Goal: Navigation & Orientation: Find specific page/section

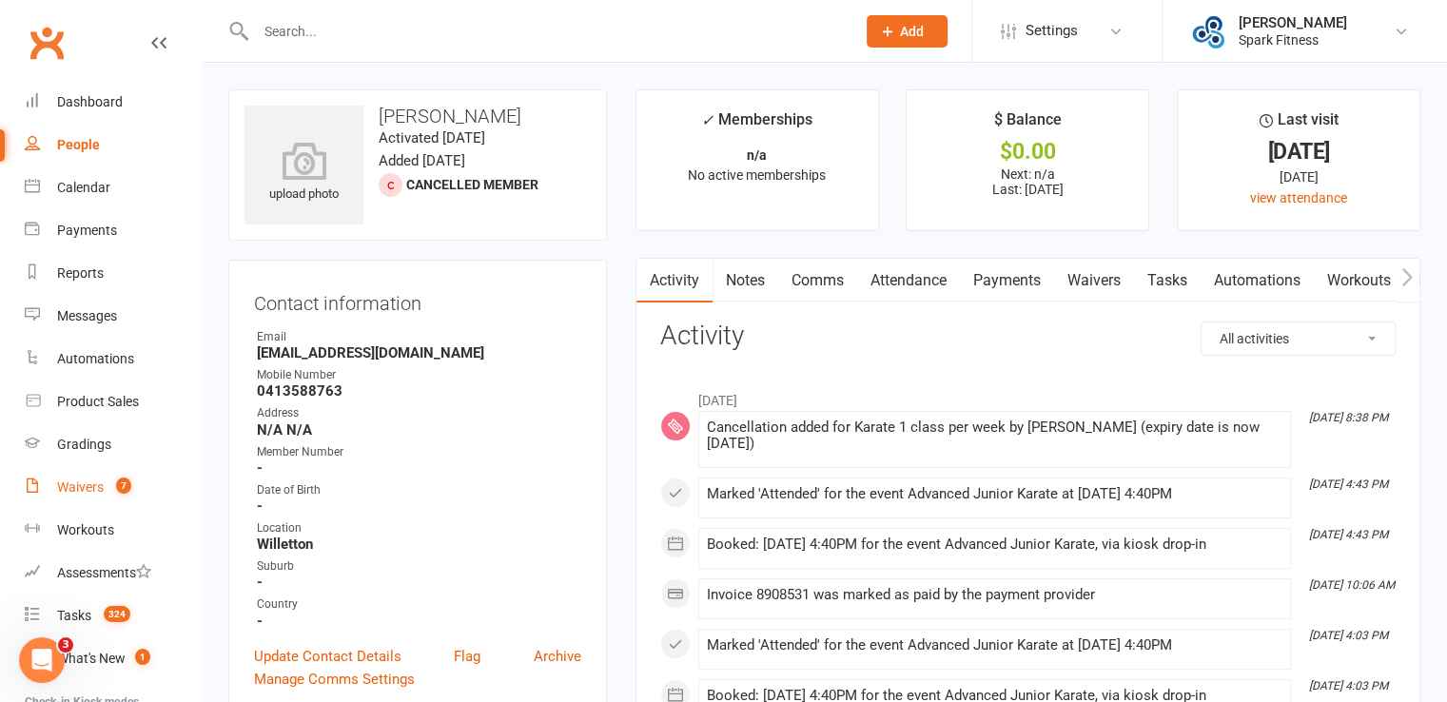
click at [83, 475] on link "Waivers 7" at bounding box center [113, 487] width 176 height 43
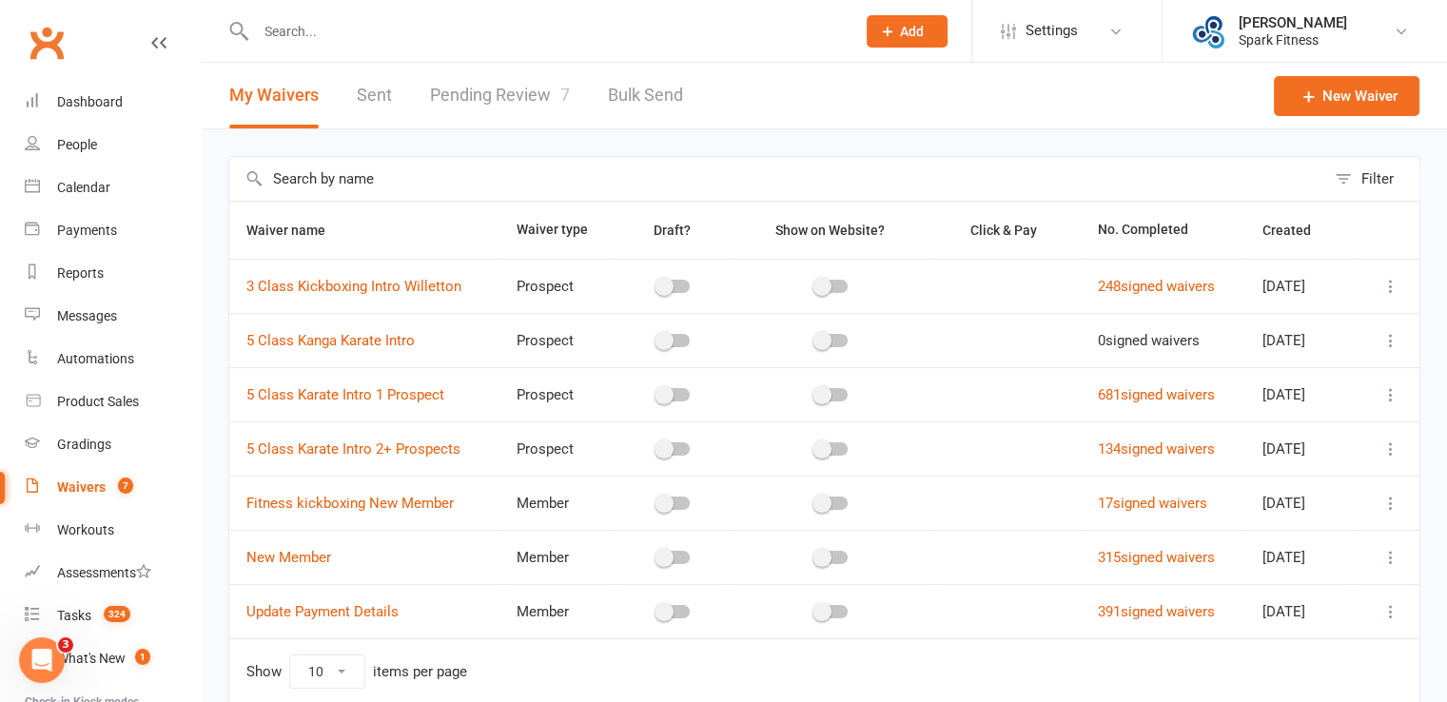
click at [496, 96] on link "Pending Review 7" at bounding box center [500, 96] width 140 height 66
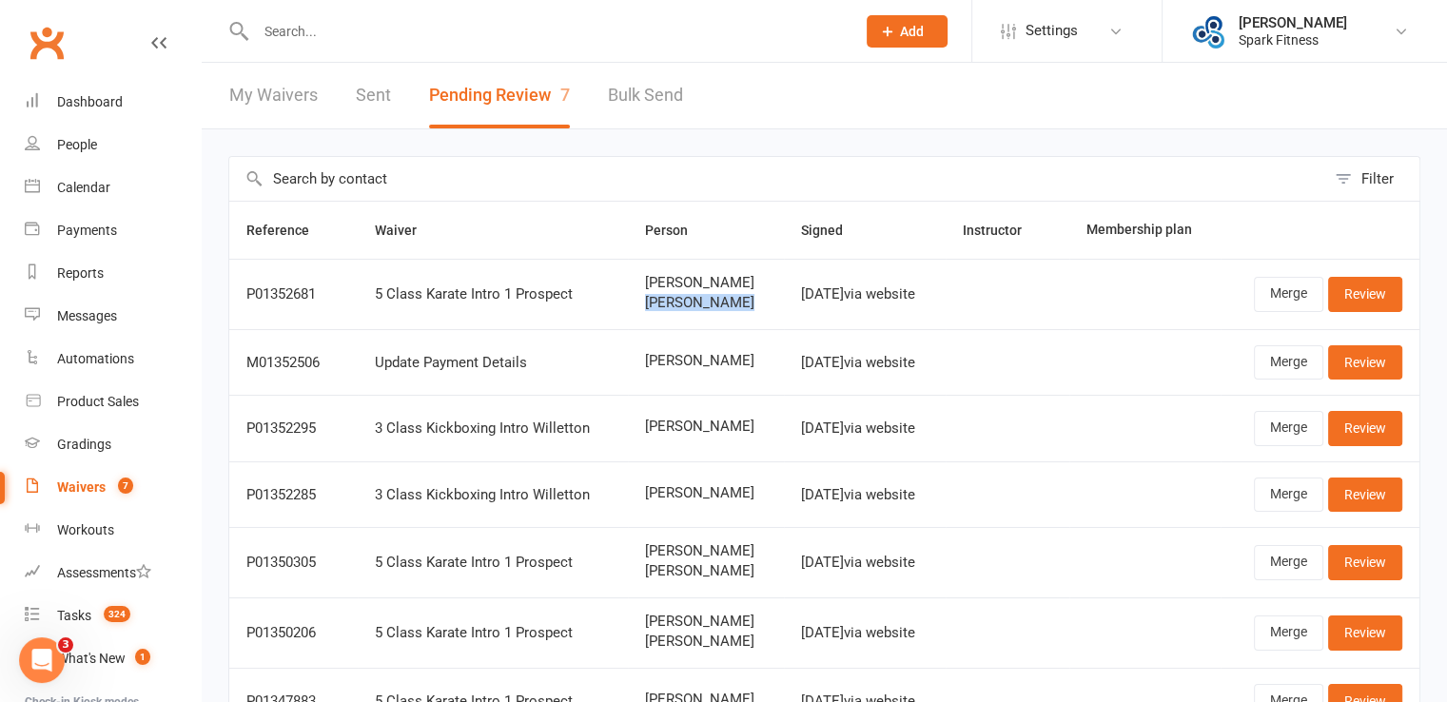
drag, startPoint x: 619, startPoint y: 302, endPoint x: 703, endPoint y: 310, distance: 84.0
click at [703, 310] on td "Taryn Garvey Austin Garvey" at bounding box center [706, 294] width 156 height 70
copy span "Austin Garvey"
paste input "Austin Garvey"
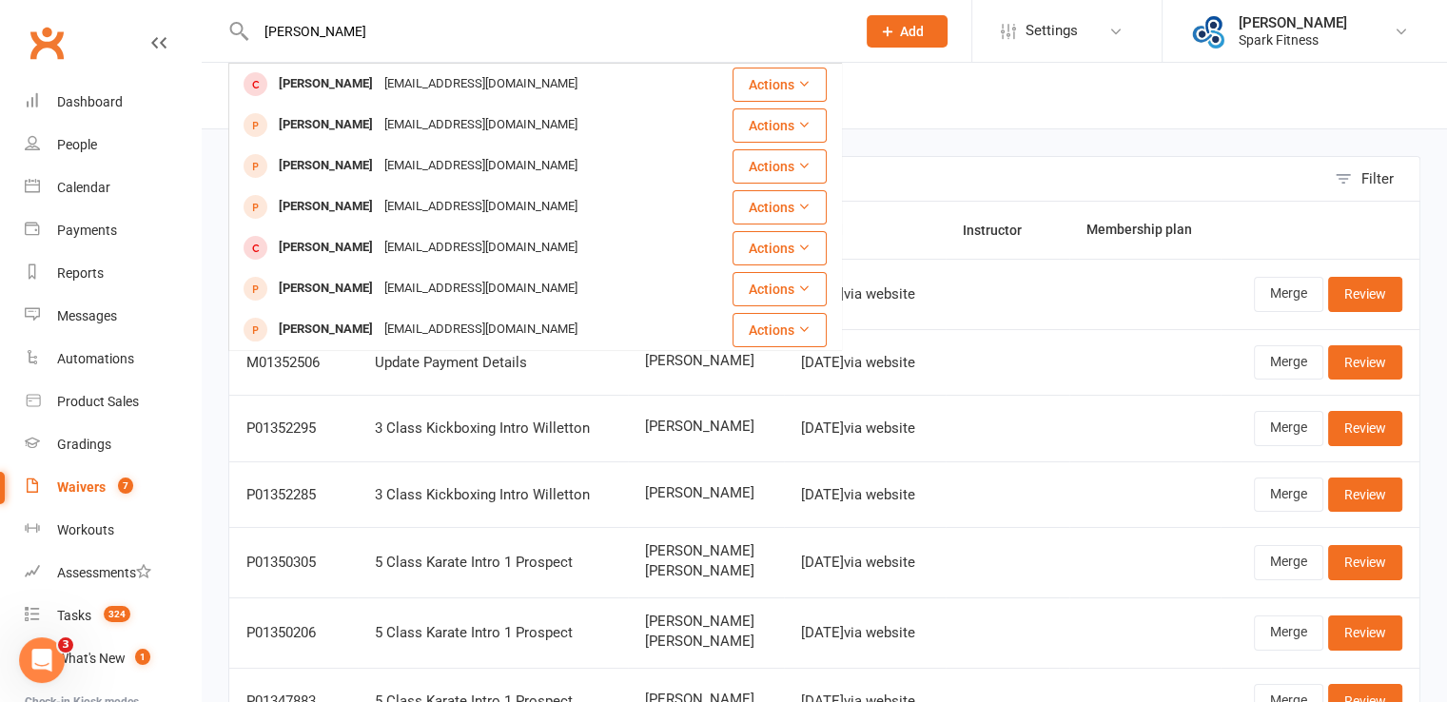
type input "Austin Garvey"
click at [86, 442] on div "Gradings" at bounding box center [84, 444] width 54 height 15
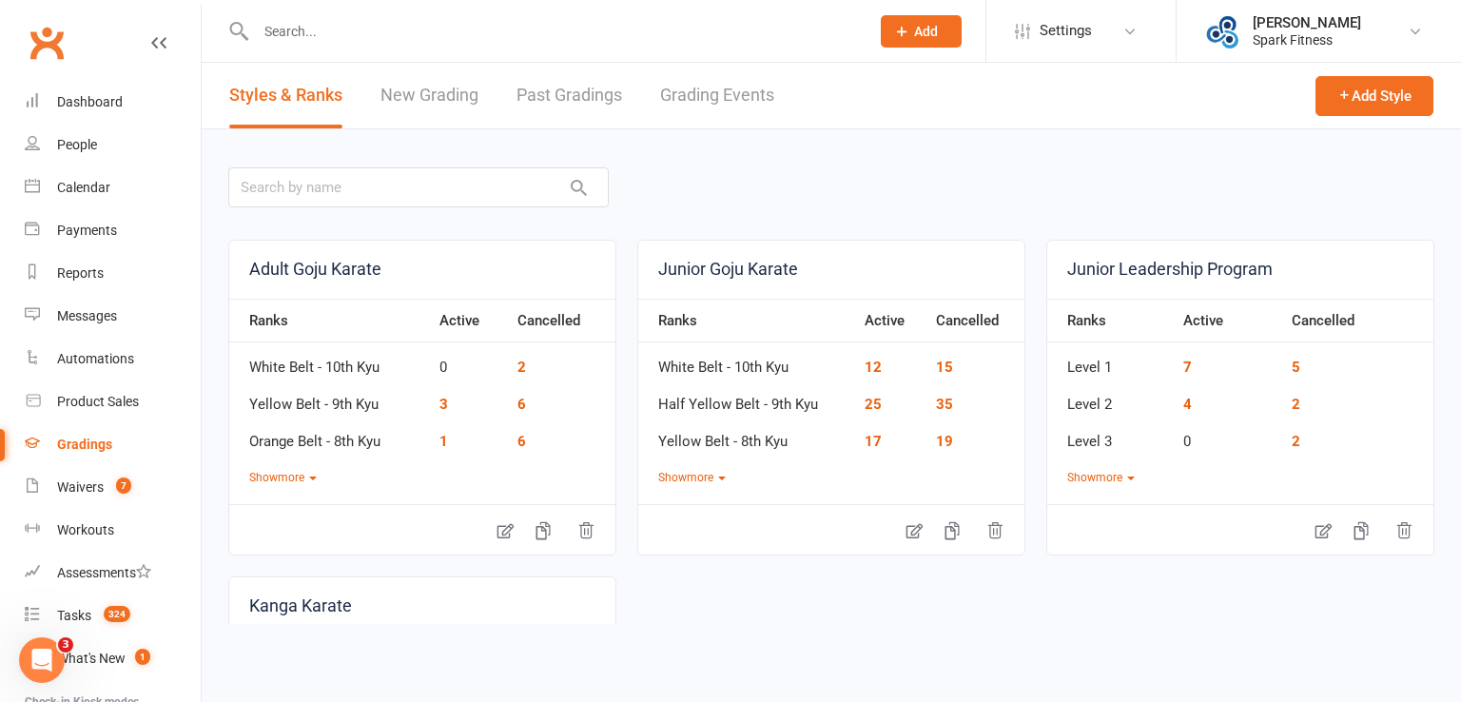
click at [719, 98] on link "Grading Events" at bounding box center [717, 96] width 114 height 66
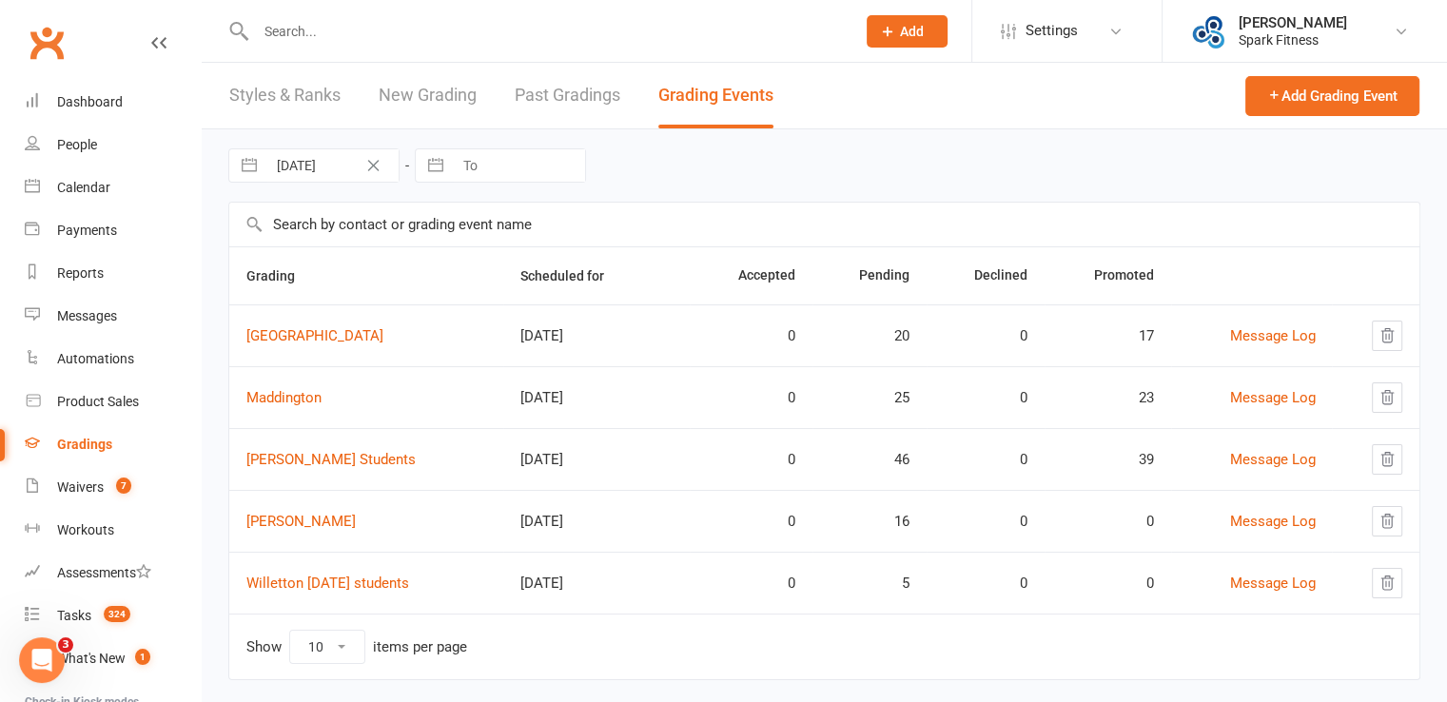
click at [285, 92] on link "Styles & Ranks" at bounding box center [284, 96] width 111 height 66
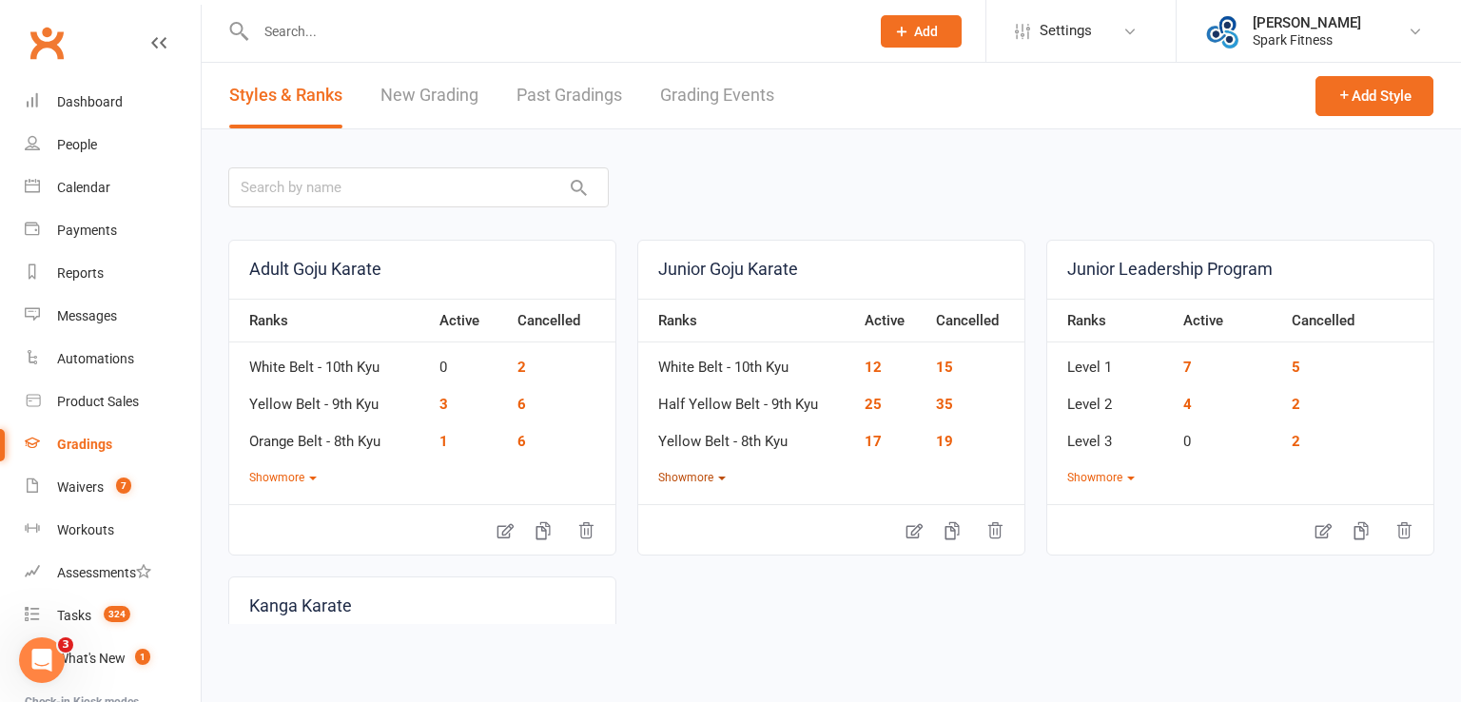
click at [711, 481] on button "Show more" at bounding box center [692, 478] width 68 height 18
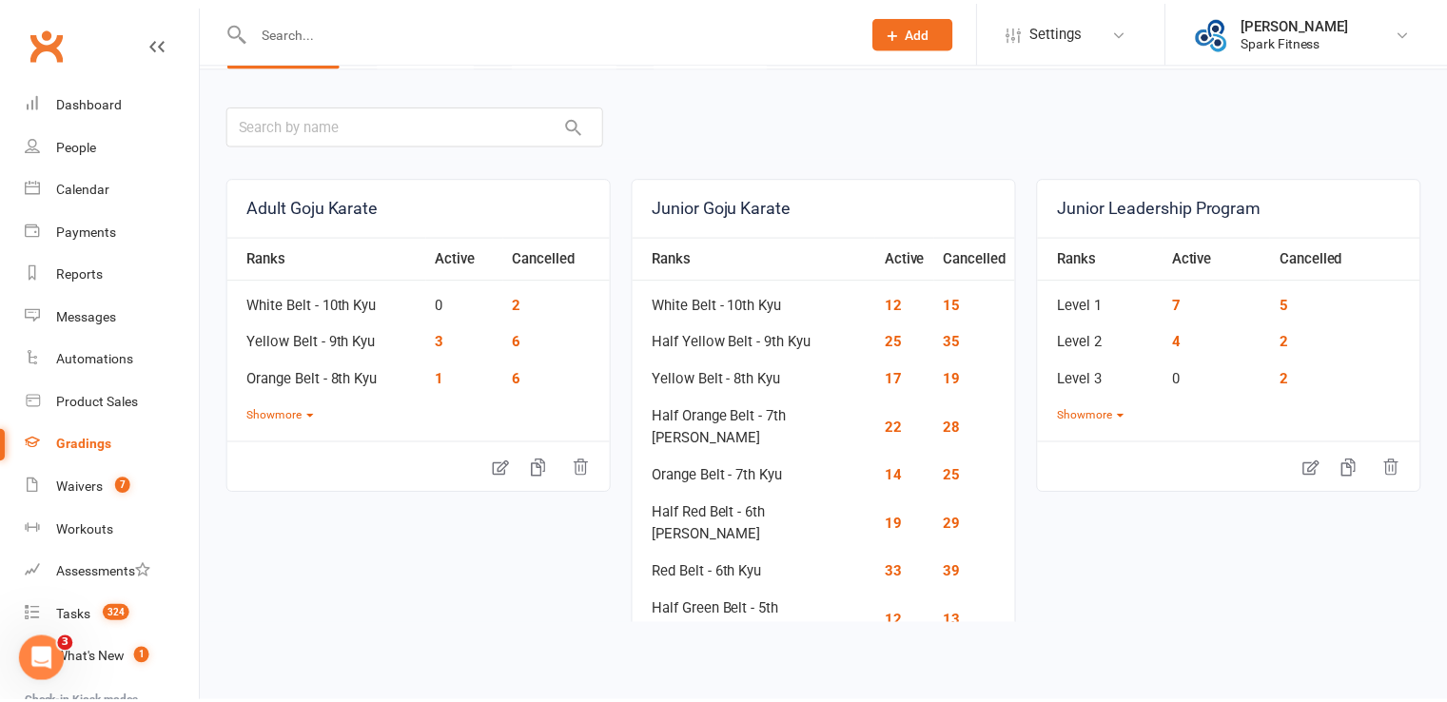
scroll to position [95, 0]
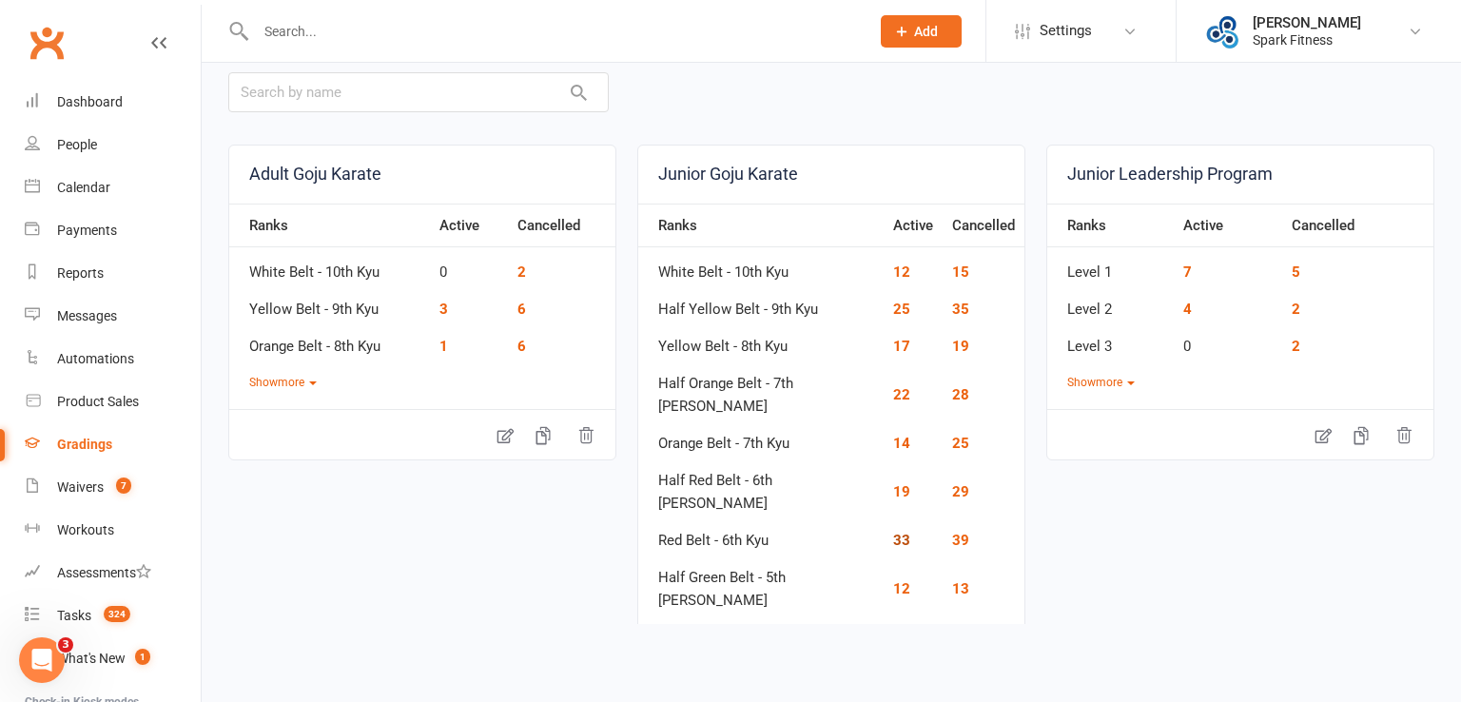
click at [893, 532] on link "33" at bounding box center [901, 540] width 17 height 17
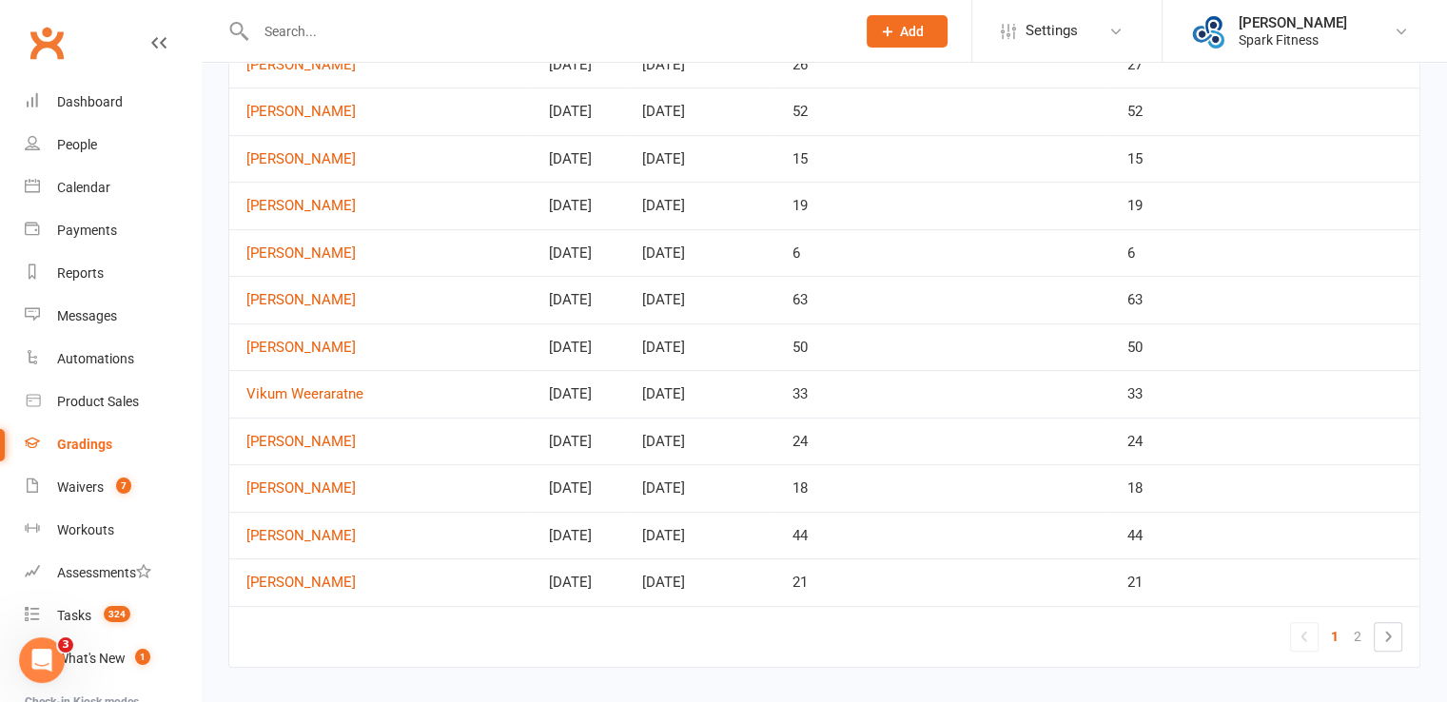
scroll to position [862, 0]
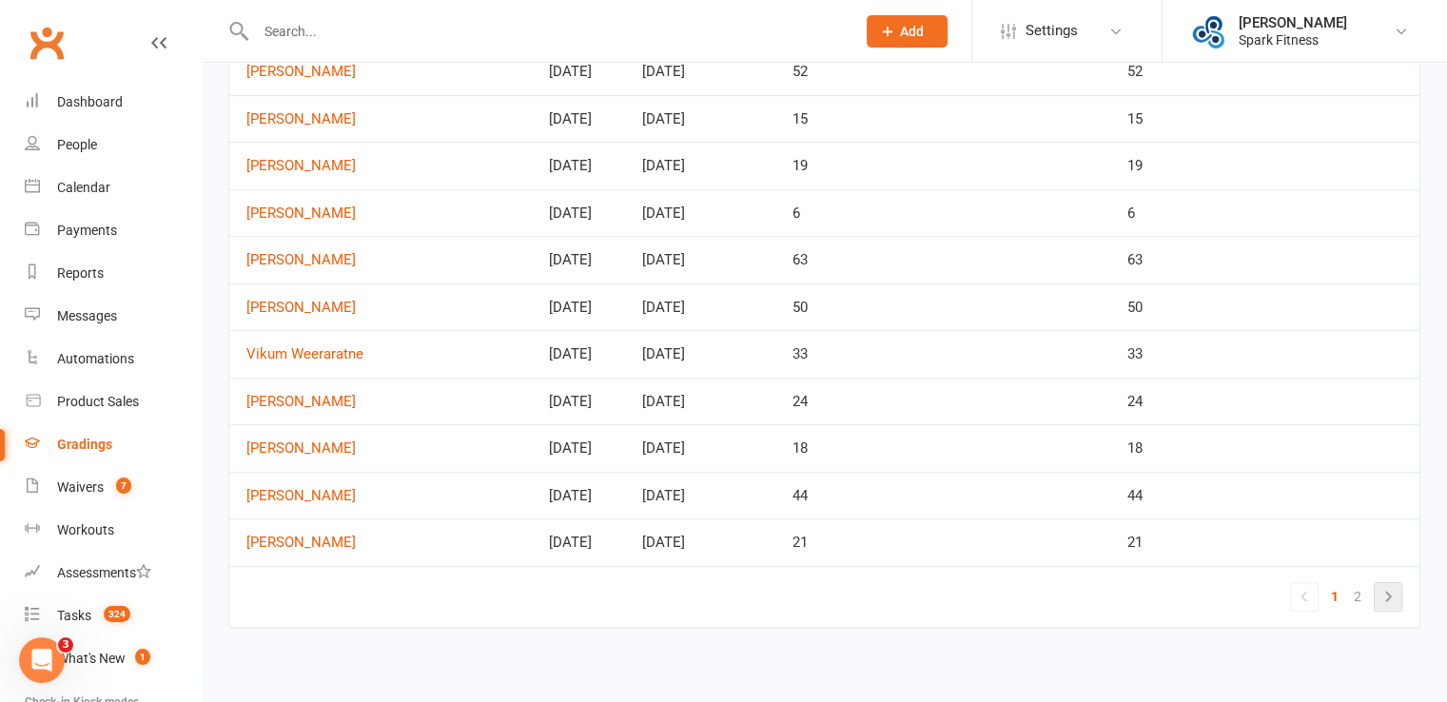
click at [1385, 599] on icon at bounding box center [1387, 596] width 23 height 23
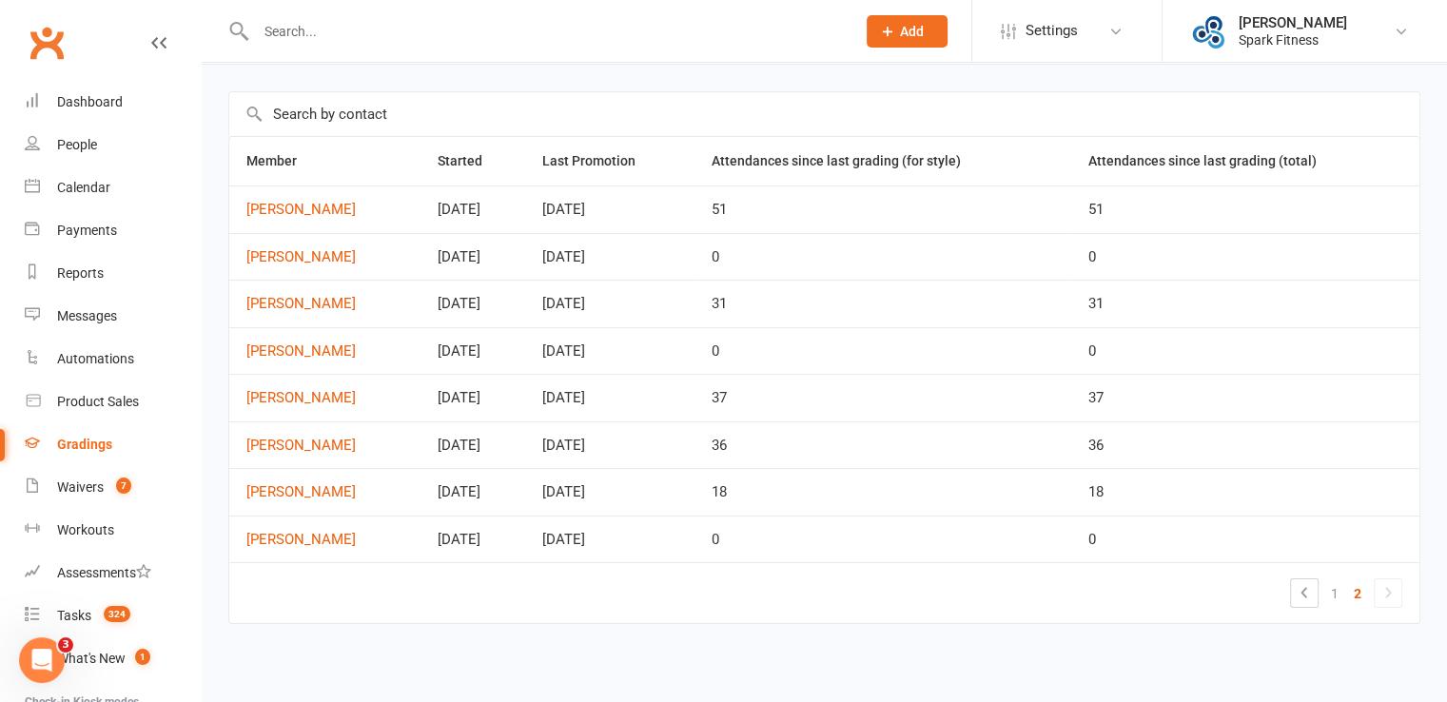
click at [88, 442] on div "Gradings" at bounding box center [84, 444] width 55 height 15
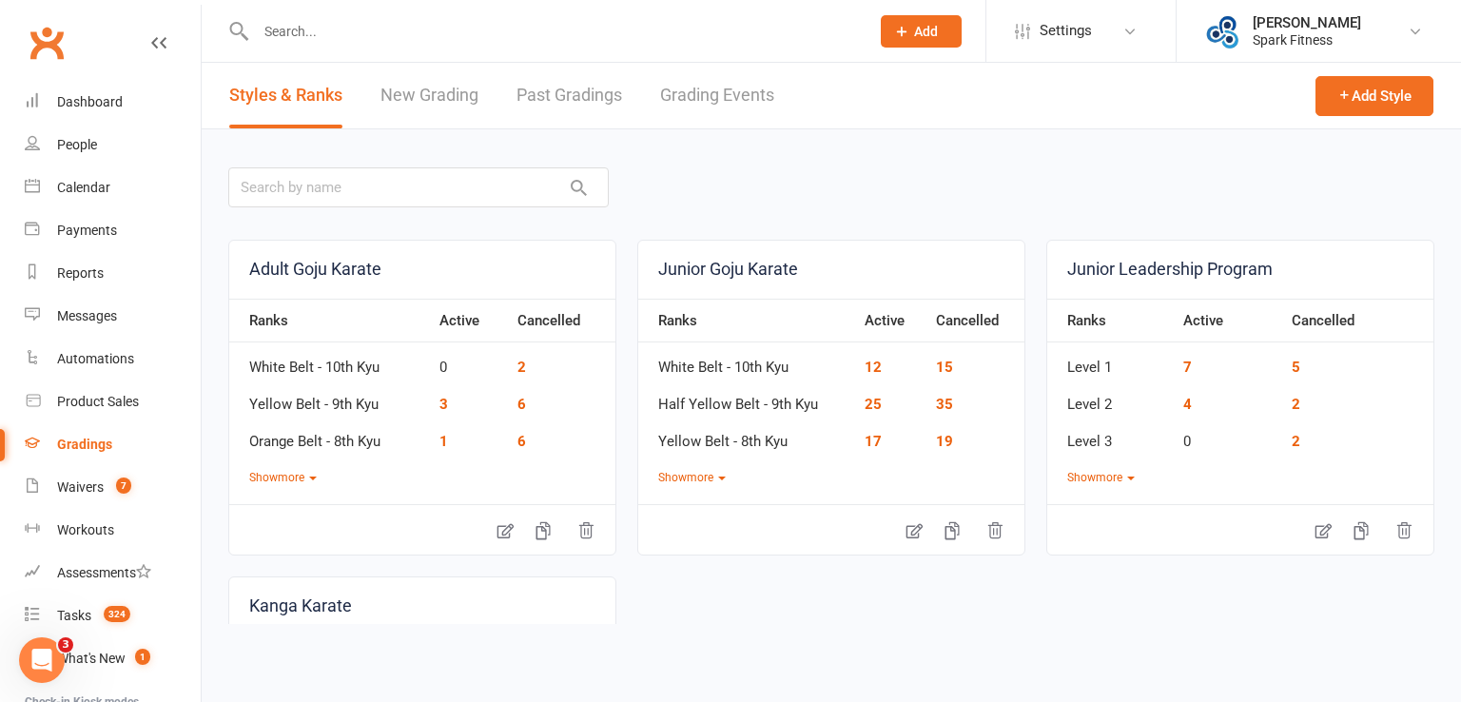
click at [730, 95] on link "Grading Events" at bounding box center [717, 96] width 114 height 66
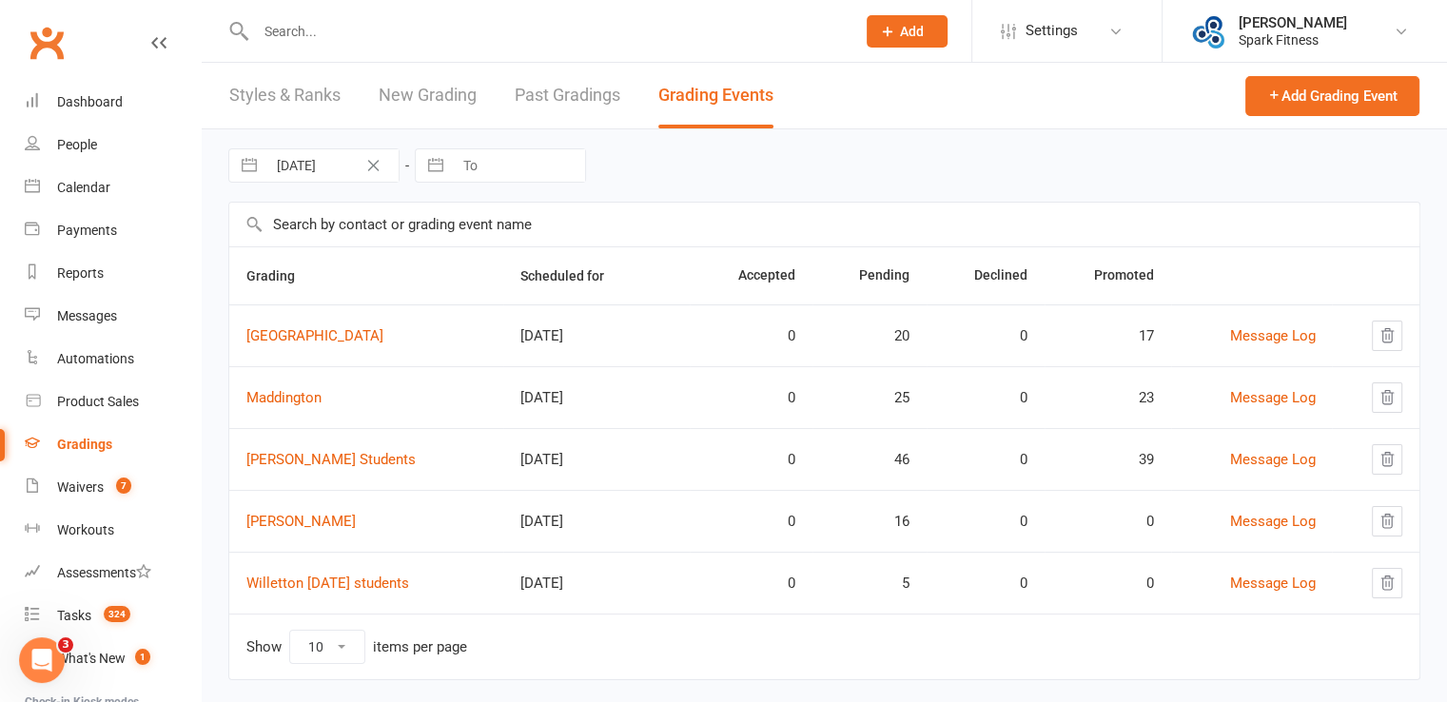
click at [289, 89] on link "Styles & Ranks" at bounding box center [284, 96] width 111 height 66
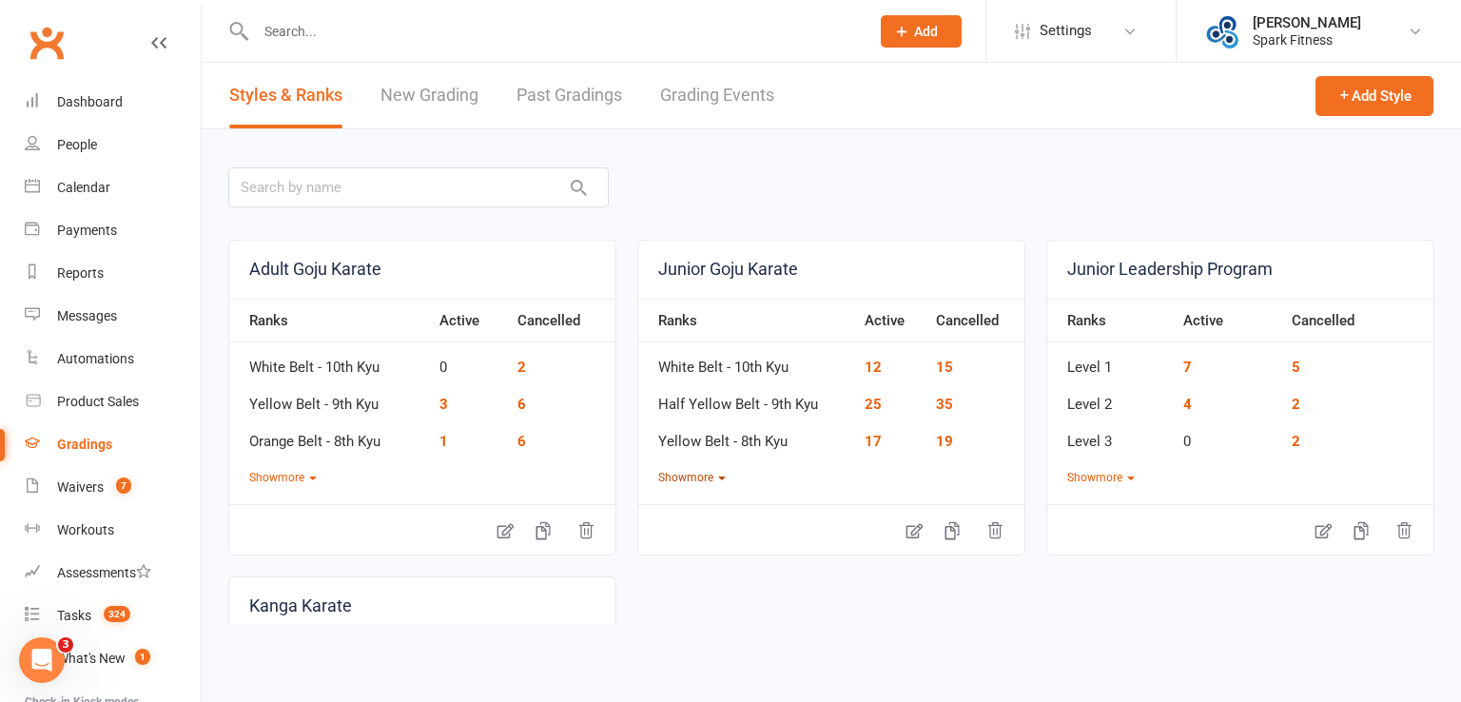
click at [707, 477] on button "Show more" at bounding box center [692, 478] width 68 height 18
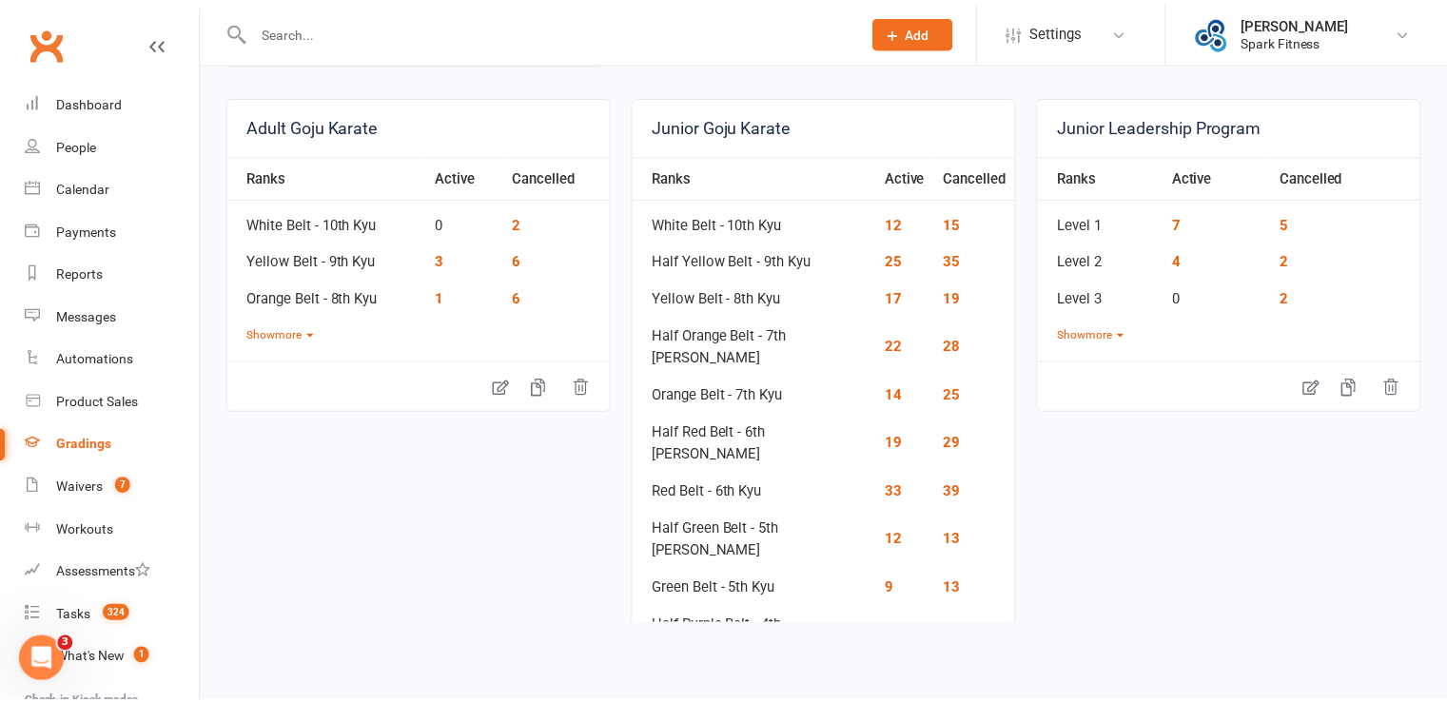
scroll to position [190, 0]
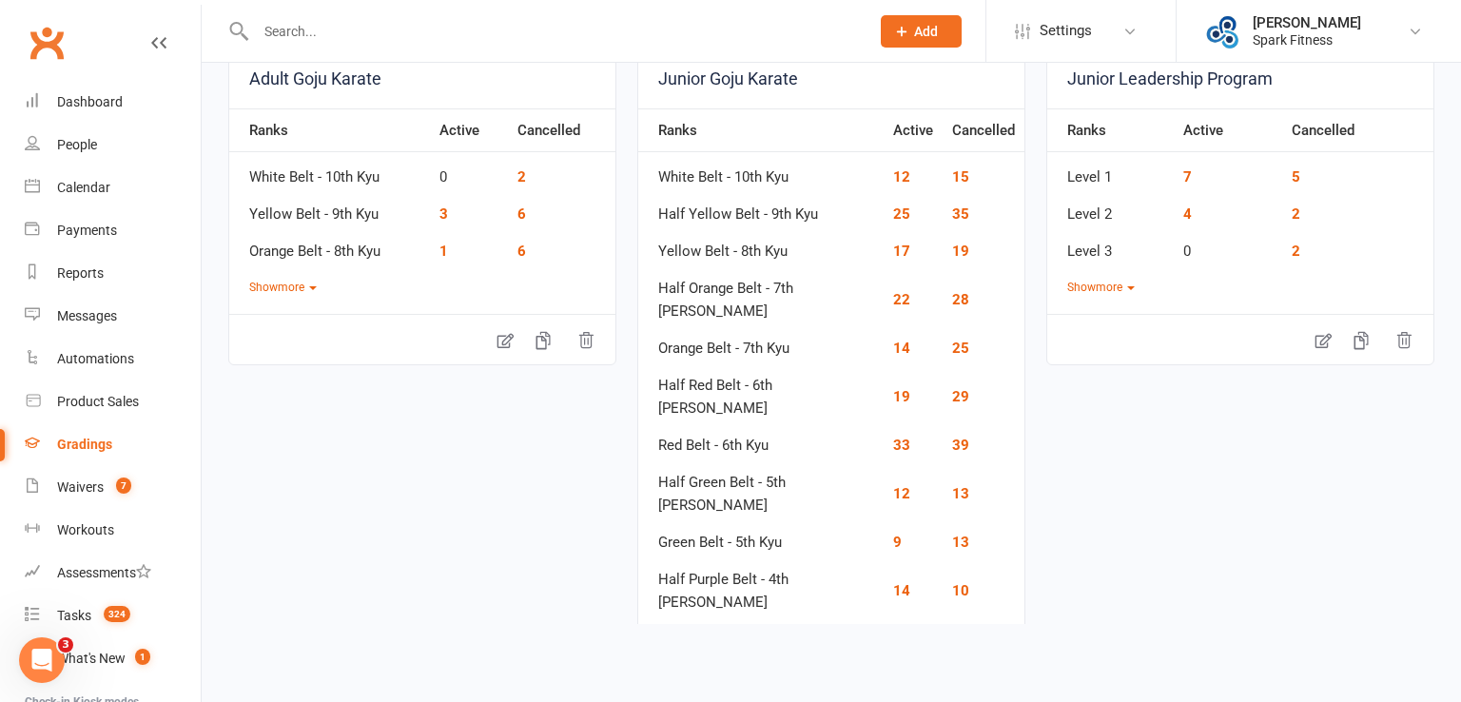
click at [893, 679] on link "9" at bounding box center [897, 687] width 9 height 17
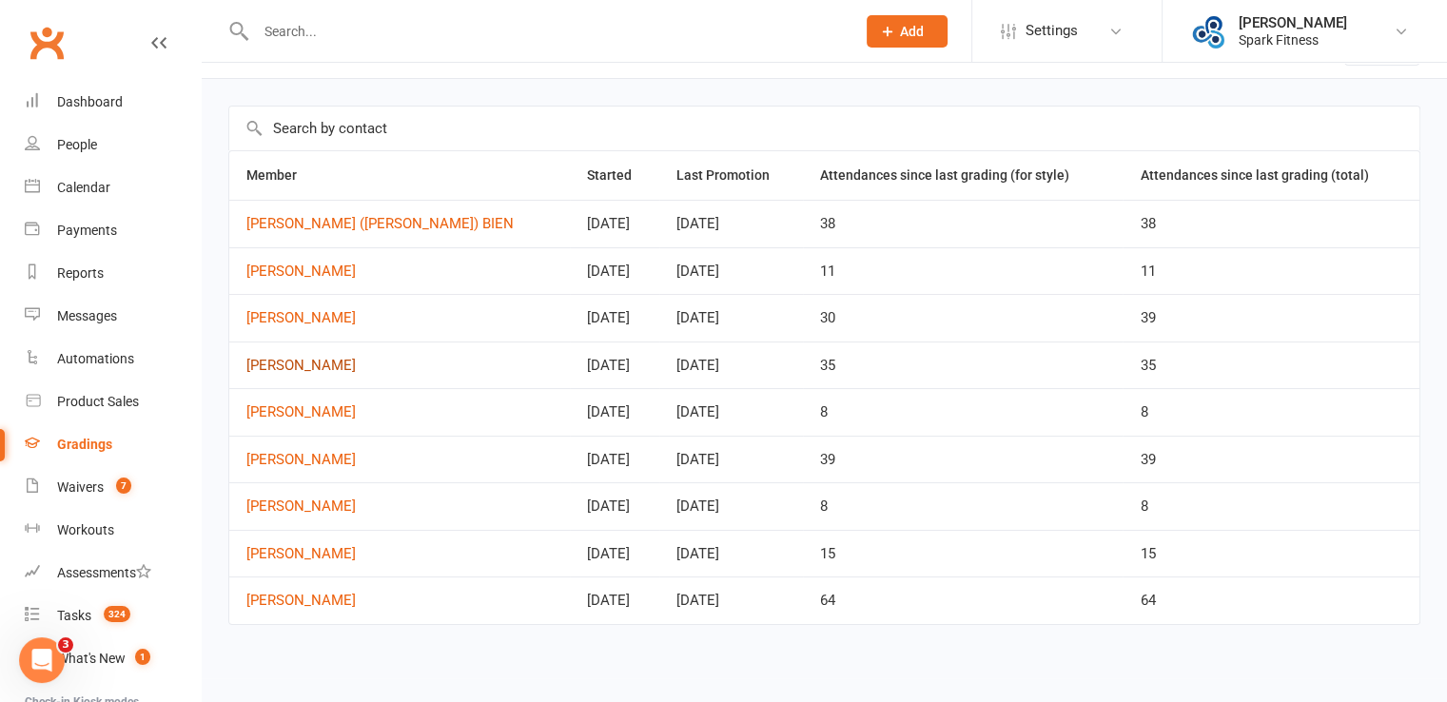
scroll to position [52, 0]
click at [65, 105] on div "Dashboard" at bounding box center [90, 101] width 66 height 15
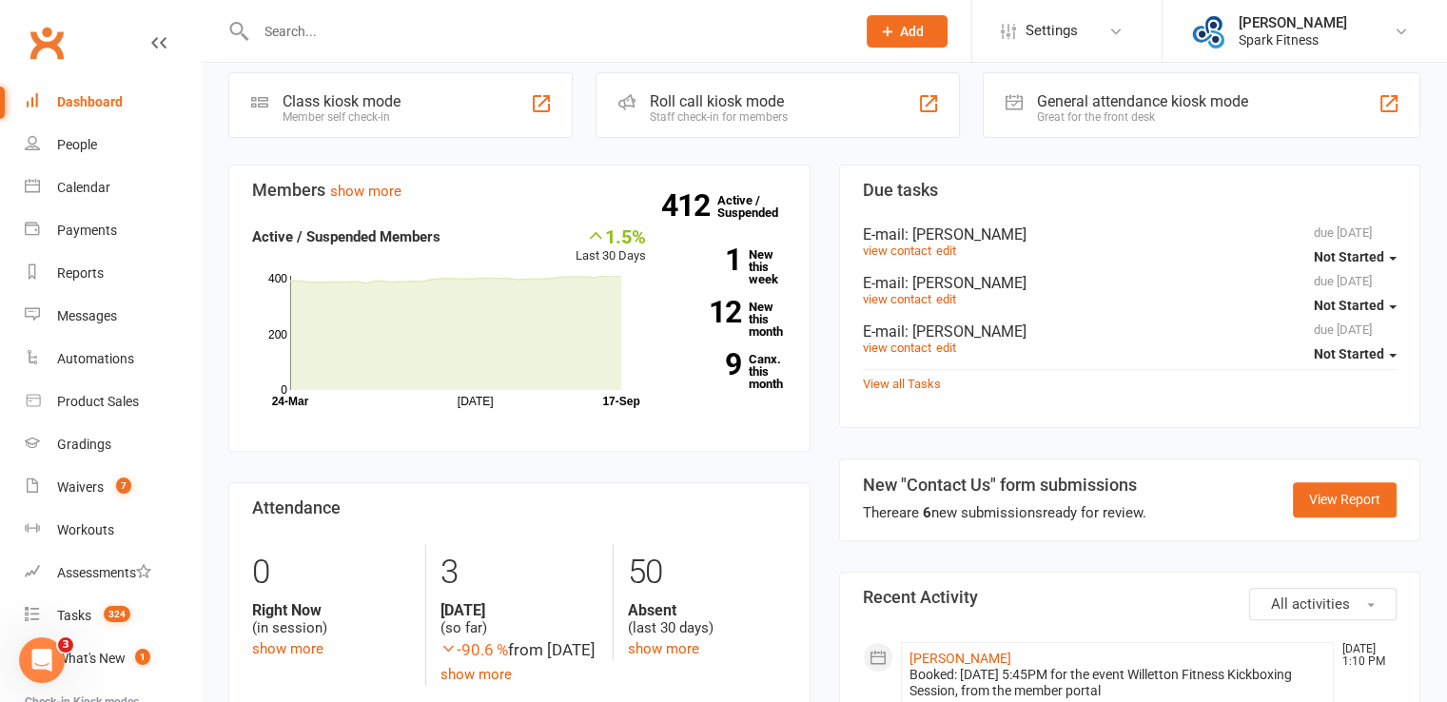
scroll to position [190, 0]
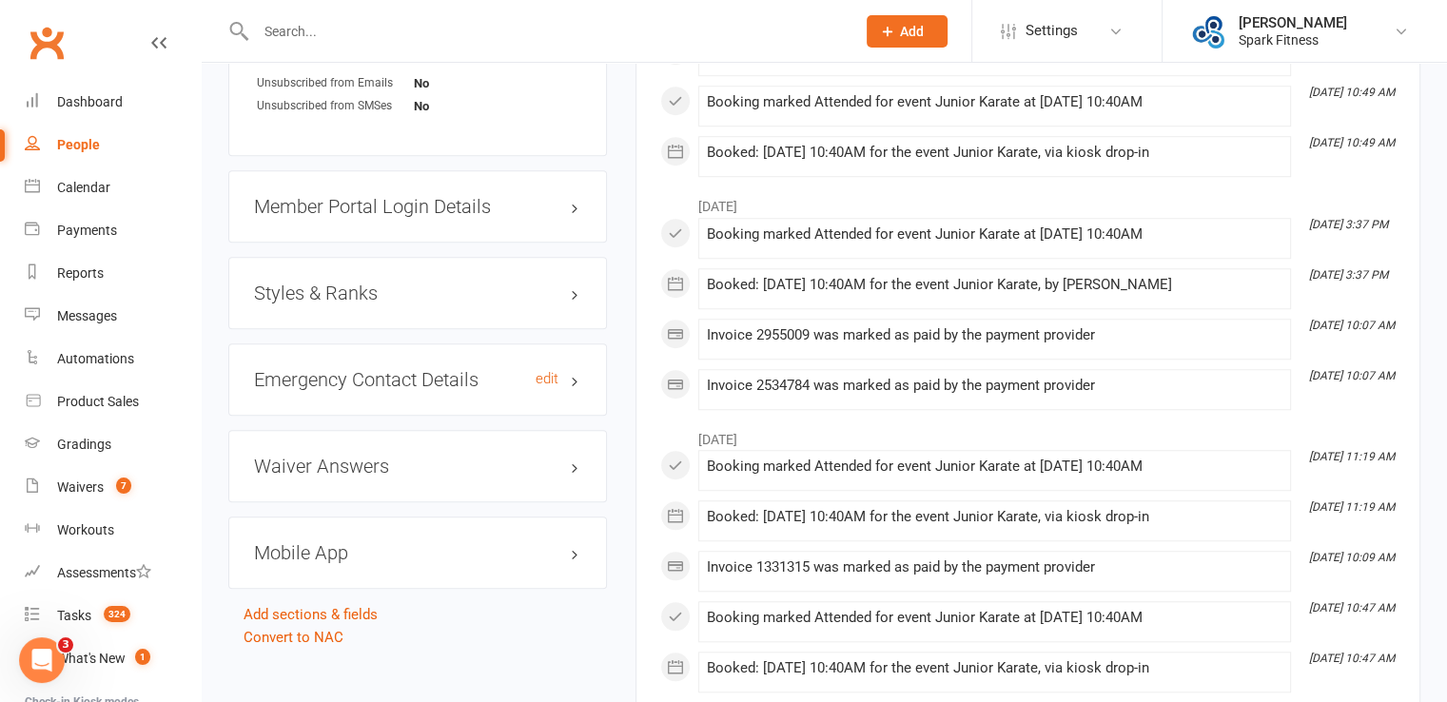
scroll to position [1427, 0]
click at [359, 302] on h3 "Styles & Ranks" at bounding box center [417, 292] width 327 height 21
